Goal: Information Seeking & Learning: Learn about a topic

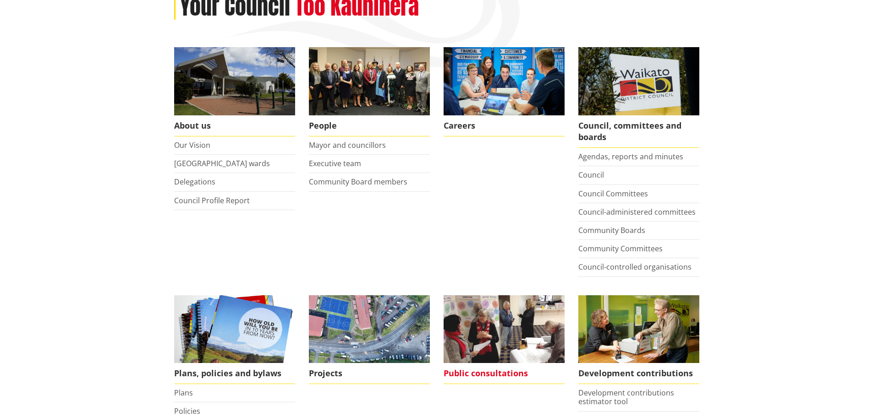
scroll to position [321, 0]
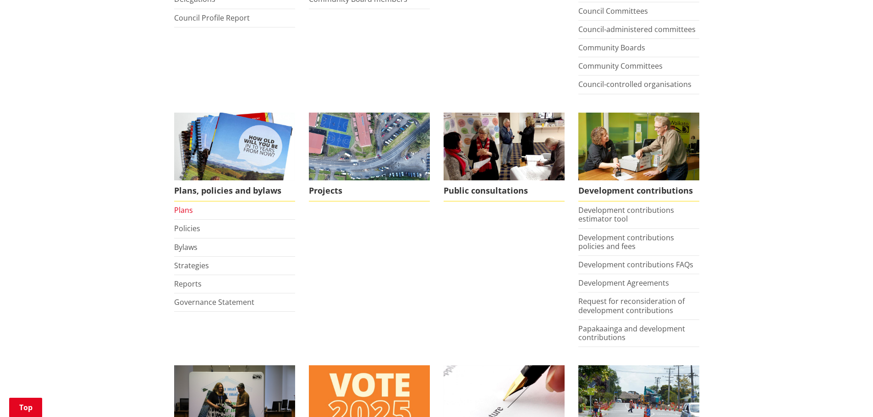
click at [189, 212] on link "Plans" at bounding box center [183, 210] width 19 height 10
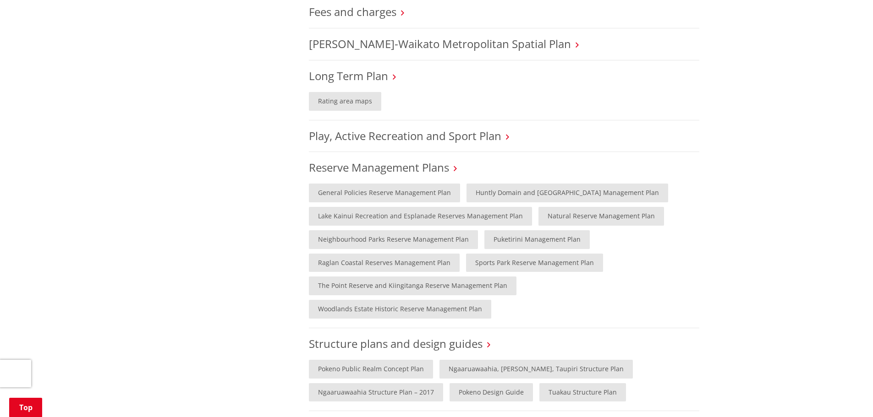
scroll to position [550, 0]
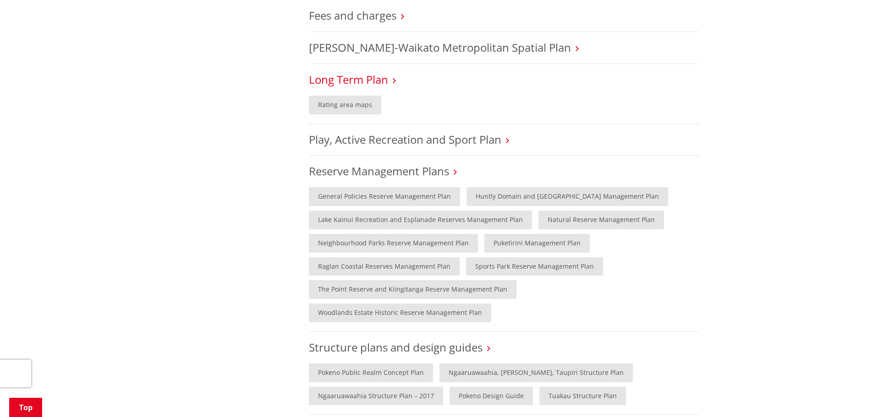
click at [340, 82] on link "Long Term Plan" at bounding box center [348, 79] width 79 height 15
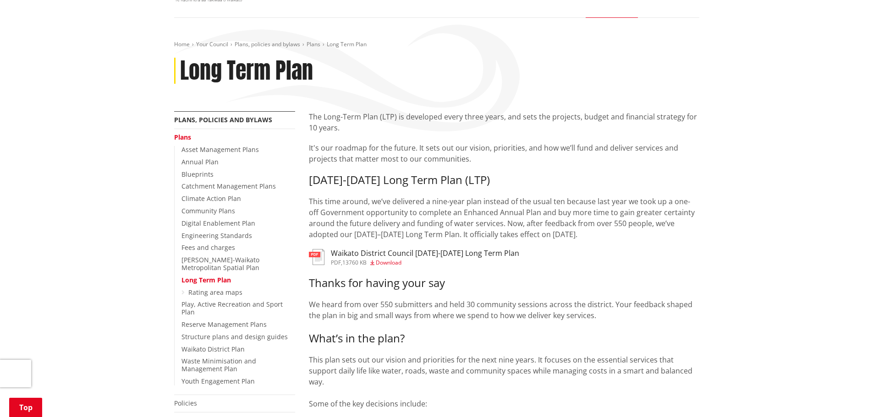
scroll to position [183, 0]
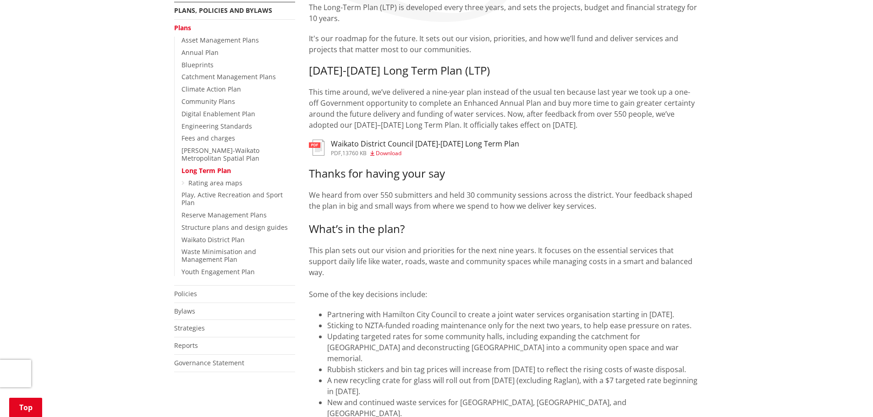
click at [448, 143] on h3 "Waikato District Council 2025-2034 Long Term Plan" at bounding box center [425, 144] width 188 height 9
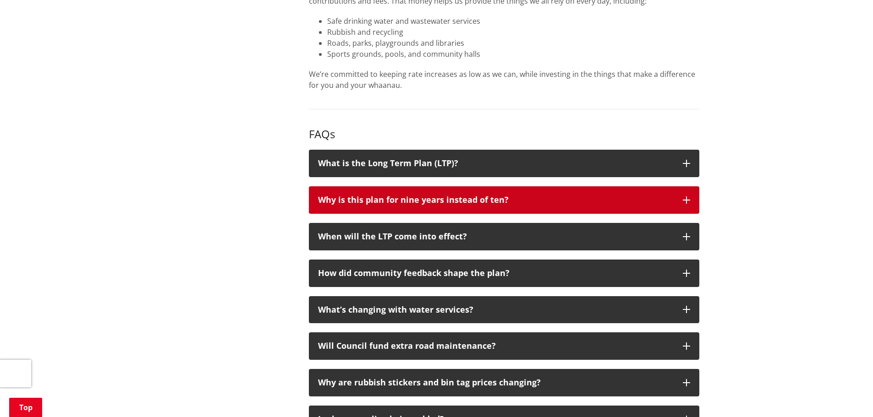
scroll to position [825, 0]
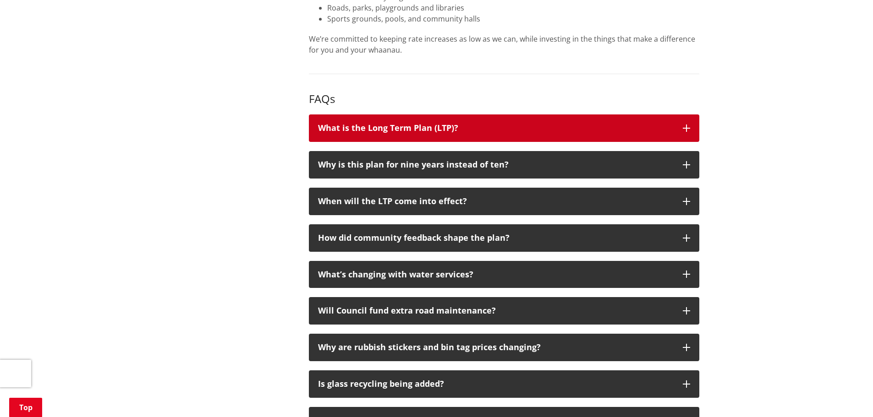
click at [367, 124] on div "What is the Long Term Plan (LTP)?" at bounding box center [496, 128] width 356 height 9
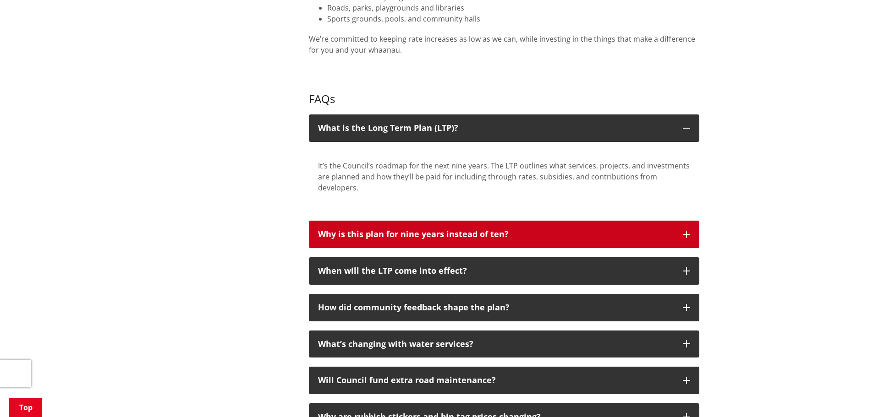
click at [385, 230] on div "Why is this plan for nine years instead of ten?" at bounding box center [496, 234] width 356 height 9
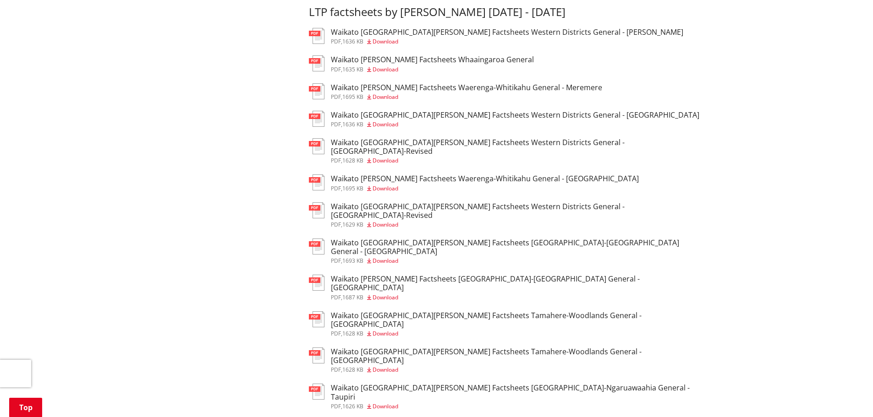
scroll to position [1971, 0]
